Goal: Find specific page/section

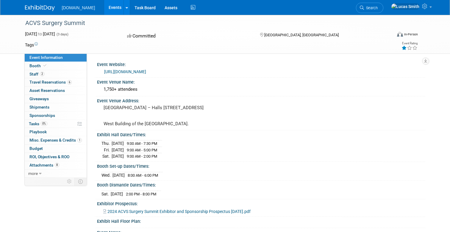
click at [104, 9] on link "Events" at bounding box center [115, 7] width 22 height 15
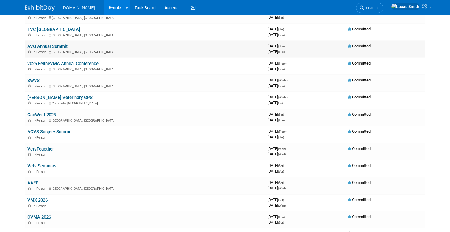
scroll to position [89, 0]
click at [133, 133] on td "ACVS Surgery Summit In-Person" at bounding box center [145, 134] width 240 height 17
click at [56, 132] on link "ACVS Surgery Summit" at bounding box center [49, 131] width 44 height 5
